Goal: Check status

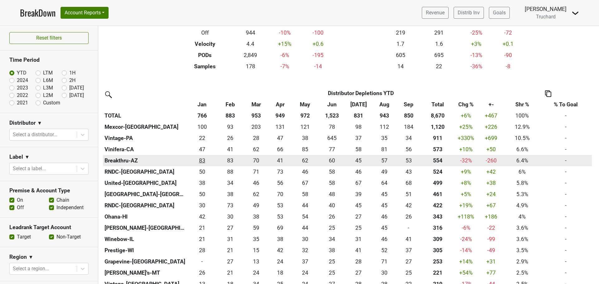
scroll to position [94, 0]
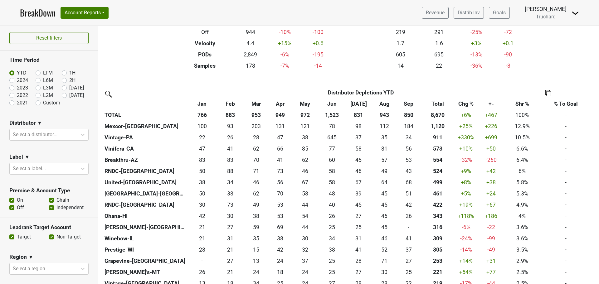
click at [17, 81] on label "2024" at bounding box center [22, 80] width 11 height 7
click at [14, 81] on input "2024" at bounding box center [21, 80] width 25 height 6
radio input "true"
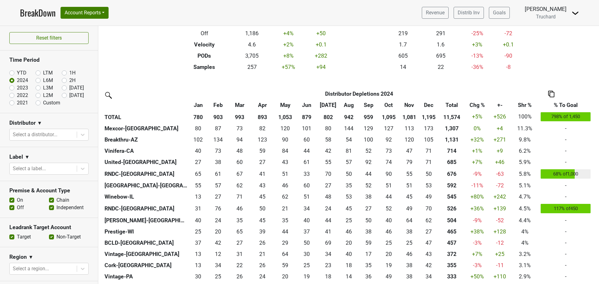
click at [17, 89] on label "2023" at bounding box center [22, 87] width 11 height 7
click at [11, 89] on input "2023" at bounding box center [21, 87] width 25 height 6
radio input "true"
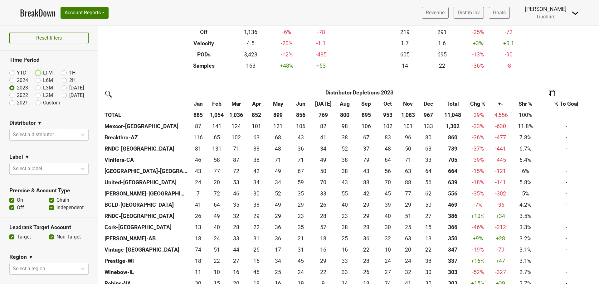
click at [40, 71] on input "LTM" at bounding box center [48, 72] width 25 height 6
radio input "true"
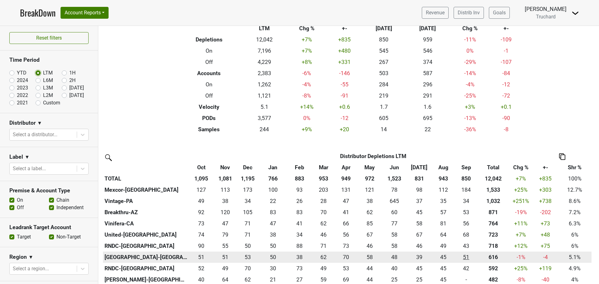
scroll to position [0, 0]
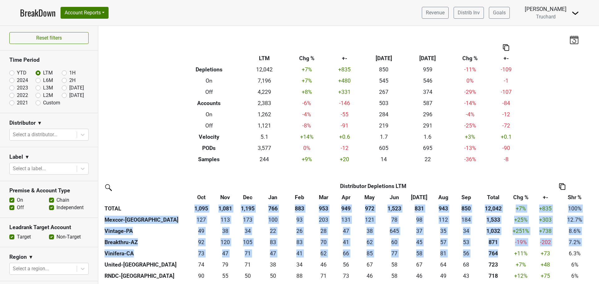
drag, startPoint x: 499, startPoint y: 254, endPoint x: 173, endPoint y: 211, distance: 328.8
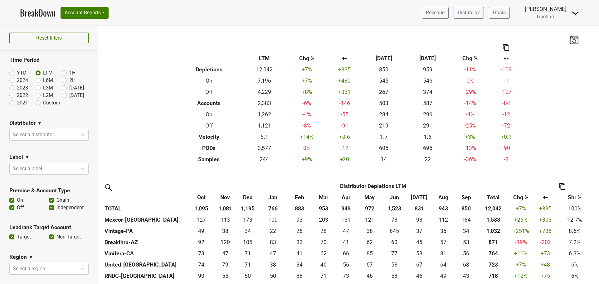
click at [527, 166] on div "Filters Breakdown Type LTM Chg % +- Sep ‘[DATE] Chg % +- Depletions 12,042 +7 %…" at bounding box center [348, 155] width 501 height 258
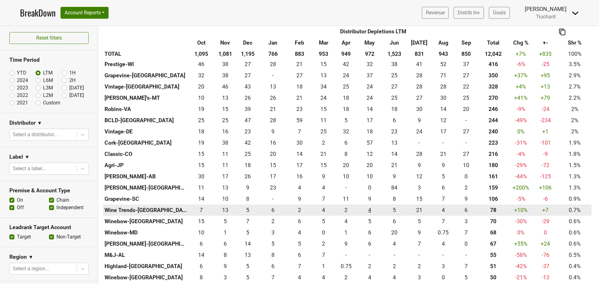
scroll to position [281, 0]
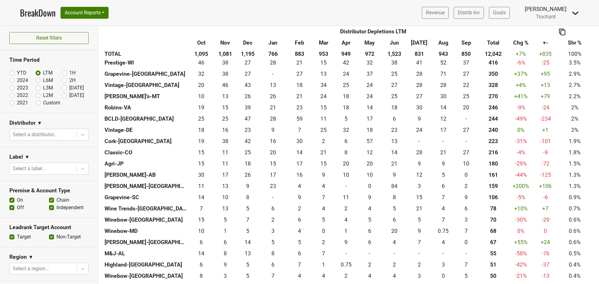
click at [17, 81] on label "2024" at bounding box center [22, 80] width 11 height 7
click at [13, 81] on input "2024" at bounding box center [21, 80] width 25 height 6
radio input "true"
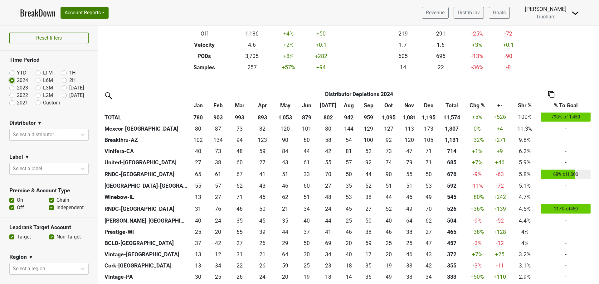
scroll to position [31, 0]
